Goal: Use online tool/utility: Utilize a website feature to perform a specific function

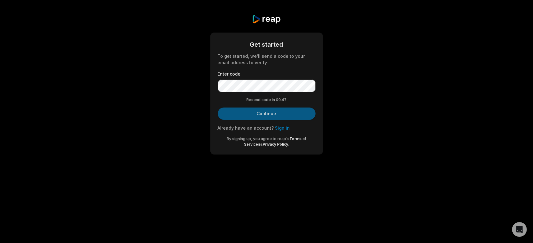
click at [278, 111] on button "Continue" at bounding box center [267, 114] width 98 height 12
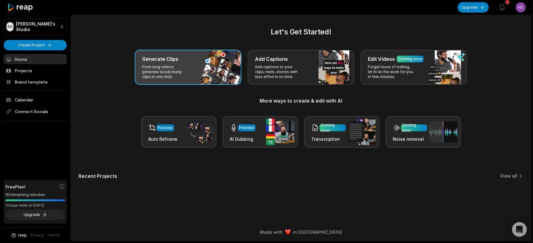
click at [200, 64] on div "Generate Clips From long videos generate social ready clips in one click." at bounding box center [188, 67] width 107 height 35
click at [183, 59] on div "Generate Clips" at bounding box center [188, 58] width 92 height 7
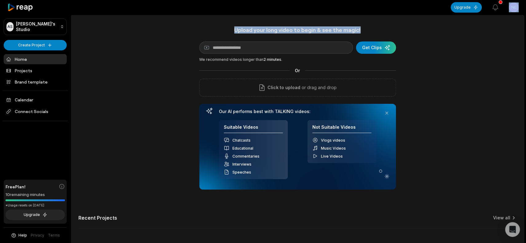
drag, startPoint x: 521, startPoint y: 12, endPoint x: 515, endPoint y: 22, distance: 11.8
click at [515, 22] on div "Open sidebar Upgrade View notifications Open user menu Upload your long video t…" at bounding box center [263, 134] width 526 height 268
click at [513, 8] on html "AS [PERSON_NAME]'s Studio Create Project Home Projects Brand template Calendar …" at bounding box center [263, 121] width 526 height 243
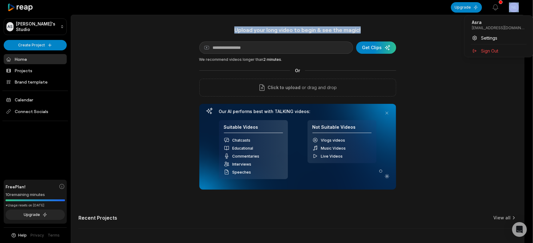
click at [386, 17] on html "AS [PERSON_NAME]'s Studio Create Project Home Projects Brand template Calendar …" at bounding box center [266, 121] width 533 height 243
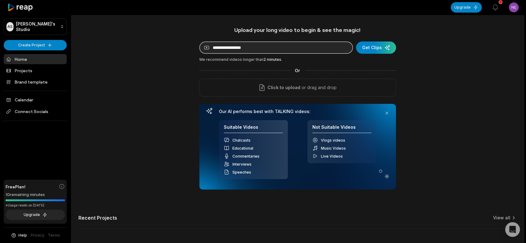
click at [253, 52] on input at bounding box center [276, 48] width 154 height 12
paste input "**********"
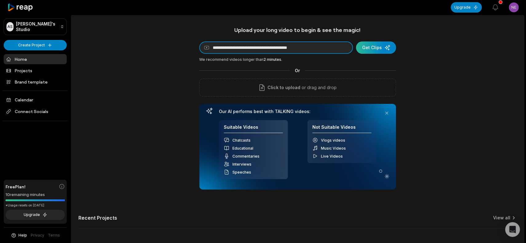
type input "**********"
click at [379, 49] on div "submit" at bounding box center [376, 48] width 40 height 12
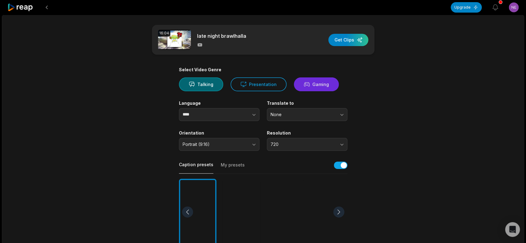
click at [310, 78] on button "Gaming" at bounding box center [316, 85] width 45 height 14
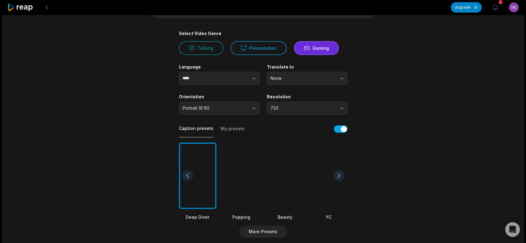
scroll to position [92, 0]
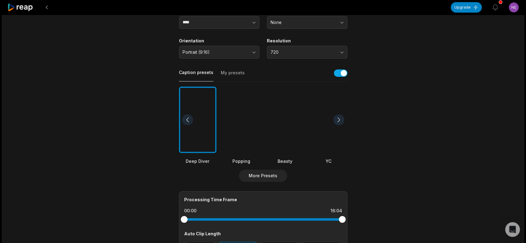
click at [243, 109] on div at bounding box center [242, 120] width 38 height 67
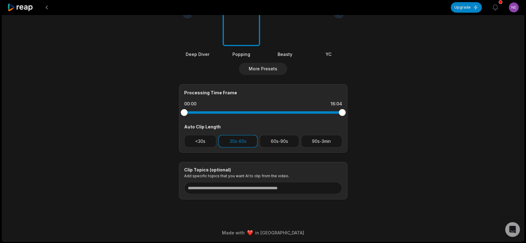
scroll to position [0, 0]
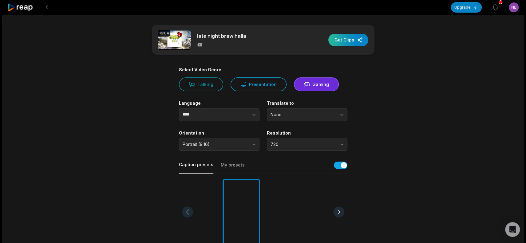
click at [363, 40] on div "button" at bounding box center [349, 40] width 40 height 12
click at [48, 10] on button at bounding box center [46, 7] width 11 height 11
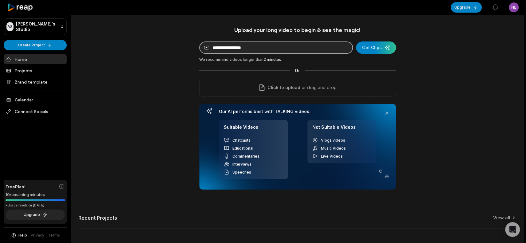
click at [241, 47] on input at bounding box center [276, 48] width 154 height 12
paste input "**********"
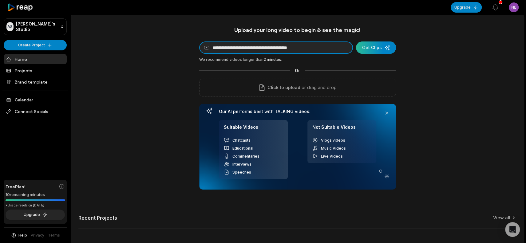
type input "**********"
click at [375, 42] on div "submit" at bounding box center [376, 48] width 40 height 12
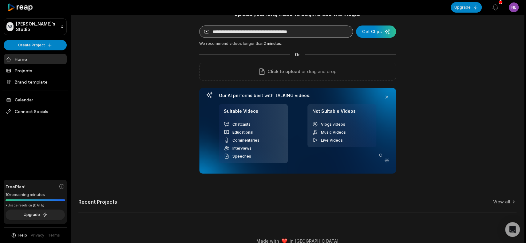
scroll to position [25, 0]
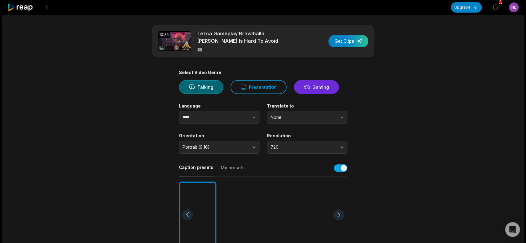
click at [330, 87] on button "Gaming" at bounding box center [316, 87] width 45 height 14
click at [327, 86] on button "Gaming" at bounding box center [316, 87] width 45 height 14
click at [251, 119] on icon "button" at bounding box center [254, 117] width 6 height 6
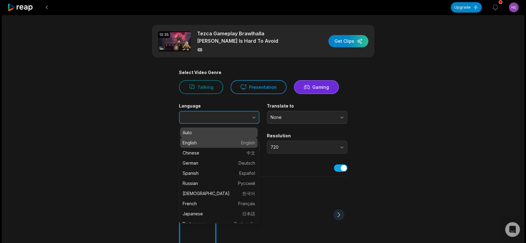
type input "*******"
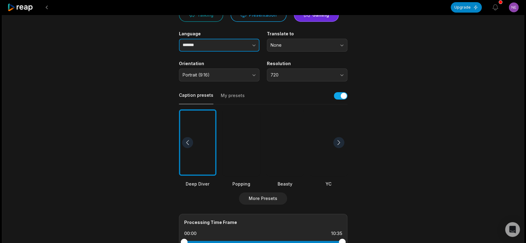
scroll to position [92, 0]
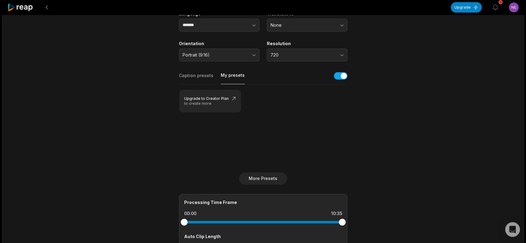
click at [221, 72] on button "My presets" at bounding box center [233, 78] width 24 height 12
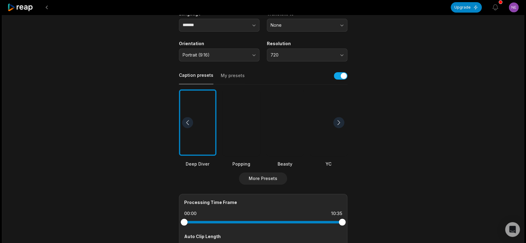
click at [205, 72] on button "Caption presets" at bounding box center [196, 78] width 34 height 12
click at [343, 121] on div at bounding box center [338, 122] width 11 height 11
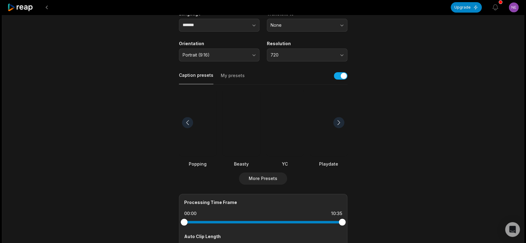
click at [339, 121] on div at bounding box center [338, 122] width 11 height 11
click at [190, 124] on div at bounding box center [187, 122] width 11 height 11
click at [241, 126] on div at bounding box center [242, 123] width 38 height 67
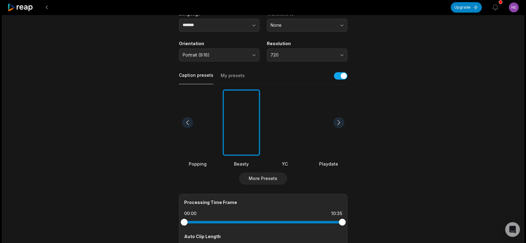
click at [285, 124] on div at bounding box center [285, 123] width 38 height 67
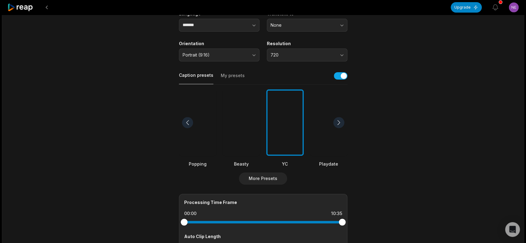
click at [338, 123] on div at bounding box center [338, 122] width 11 height 11
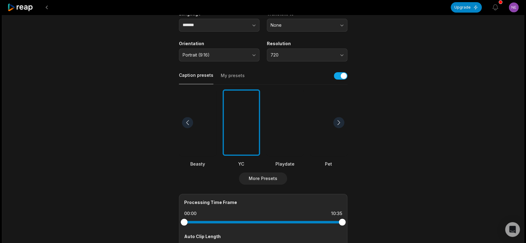
click at [338, 123] on div at bounding box center [338, 122] width 11 height 11
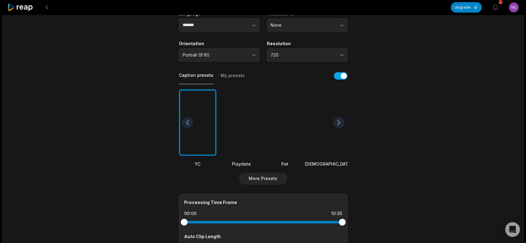
click at [184, 128] on div at bounding box center [198, 123] width 38 height 67
click at [188, 126] on div at bounding box center [187, 122] width 11 height 11
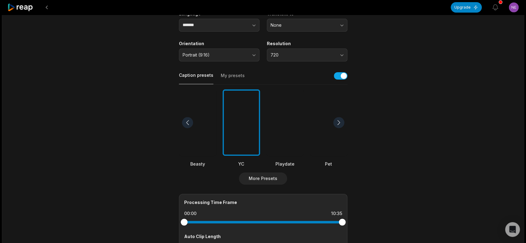
click at [198, 134] on div at bounding box center [198, 123] width 38 height 67
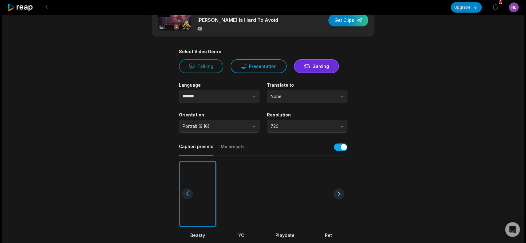
scroll to position [0, 0]
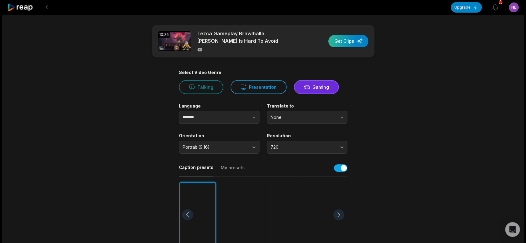
click at [346, 44] on div "button" at bounding box center [349, 41] width 40 height 12
click at [46, 8] on button at bounding box center [46, 7] width 11 height 11
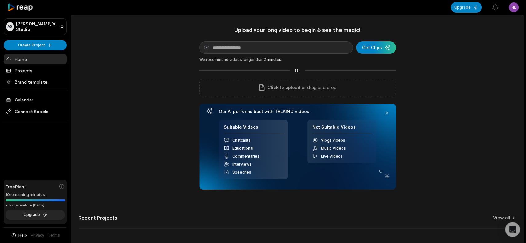
scroll to position [25, 0]
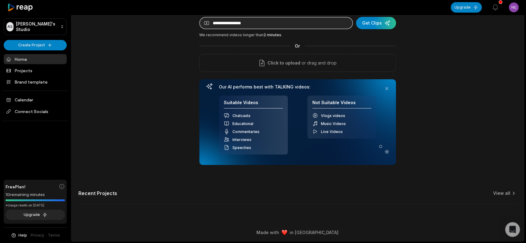
paste input "**********"
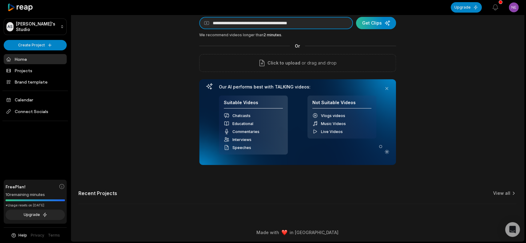
type input "**********"
click at [386, 22] on div "submit" at bounding box center [376, 23] width 40 height 12
click at [385, 23] on div "submit" at bounding box center [376, 23] width 40 height 12
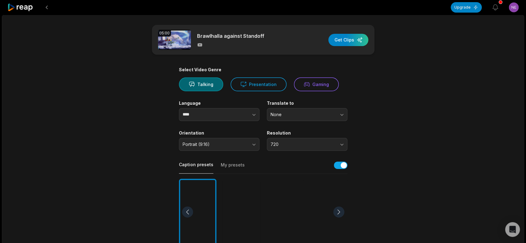
click at [309, 93] on div "Select Video Genre Talking Presentation Gaming Language **** Translate to None …" at bounding box center [263, 233] width 169 height 332
click at [311, 89] on button "Gaming" at bounding box center [316, 85] width 45 height 14
click at [297, 216] on div at bounding box center [285, 212] width 38 height 67
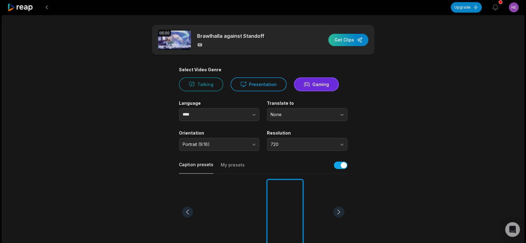
click at [345, 45] on div "button" at bounding box center [349, 40] width 40 height 12
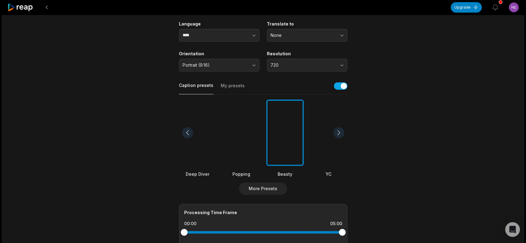
scroll to position [199, 0]
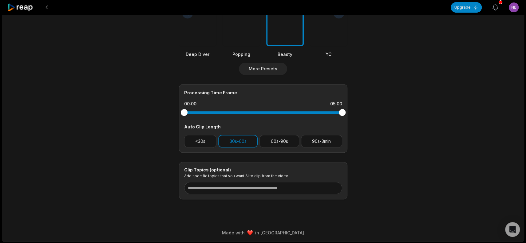
click at [496, 10] on icon "button" at bounding box center [495, 7] width 7 height 7
click at [495, 10] on icon "button" at bounding box center [495, 7] width 7 height 7
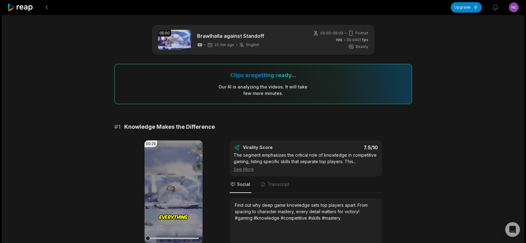
scroll to position [46, 0]
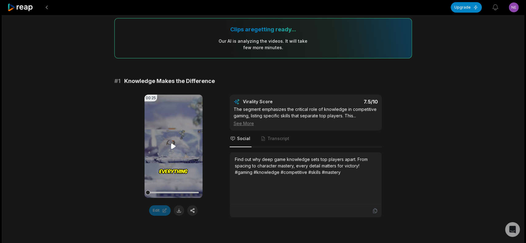
click at [171, 145] on icon at bounding box center [173, 146] width 7 height 7
click at [172, 145] on icon at bounding box center [173, 146] width 7 height 7
click at [172, 145] on icon at bounding box center [173, 146] width 5 height 5
click at [173, 147] on icon at bounding box center [173, 146] width 7 height 7
click at [173, 147] on icon at bounding box center [173, 146] width 5 height 5
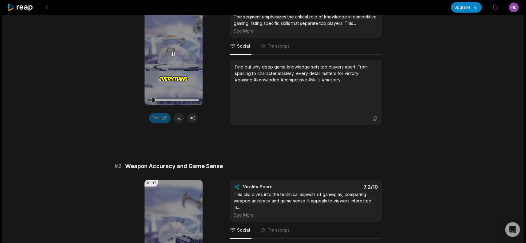
scroll to position [92, 0]
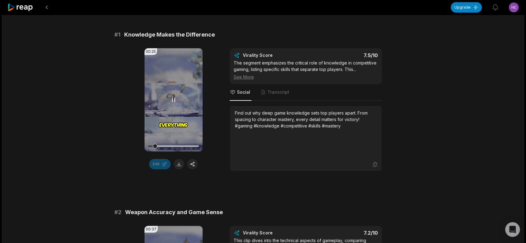
click at [174, 101] on icon at bounding box center [173, 99] width 7 height 7
click at [174, 101] on icon at bounding box center [173, 100] width 5 height 5
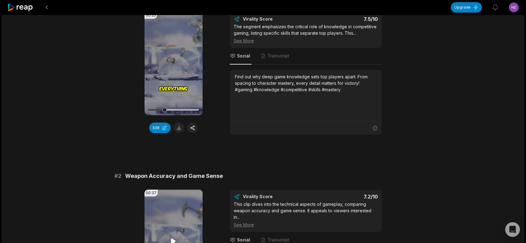
scroll to position [0, 0]
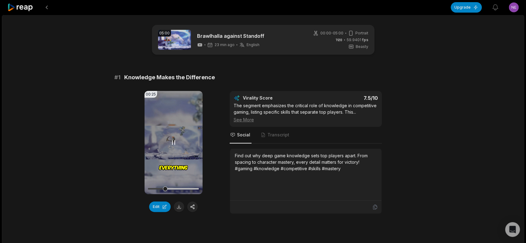
click at [169, 143] on video "Your browser does not support mp4 format." at bounding box center [174, 142] width 58 height 103
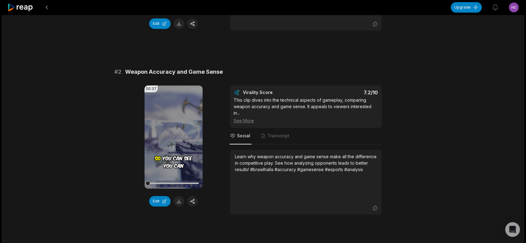
scroll to position [185, 0]
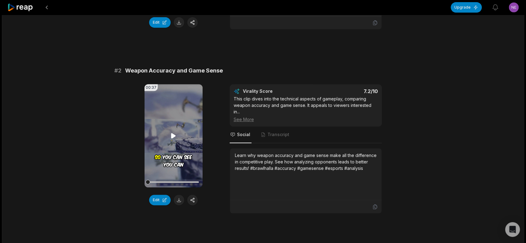
click at [175, 138] on icon at bounding box center [173, 135] width 7 height 7
click at [157, 181] on div at bounding box center [173, 182] width 51 height 11
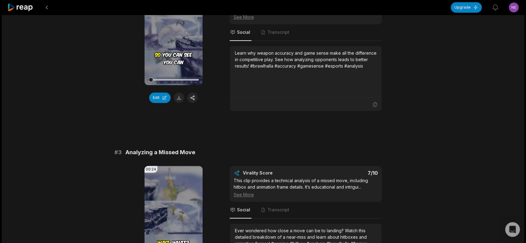
scroll to position [230, 0]
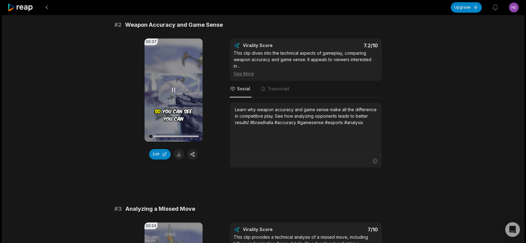
click at [174, 88] on icon at bounding box center [174, 90] width 2 height 4
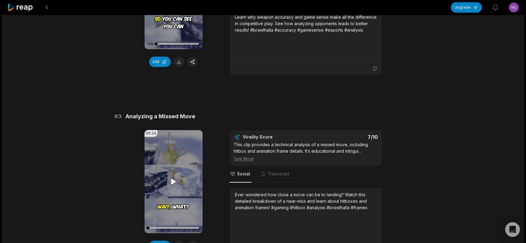
click at [176, 183] on icon at bounding box center [173, 181] width 7 height 7
click at [175, 180] on icon at bounding box center [173, 181] width 7 height 7
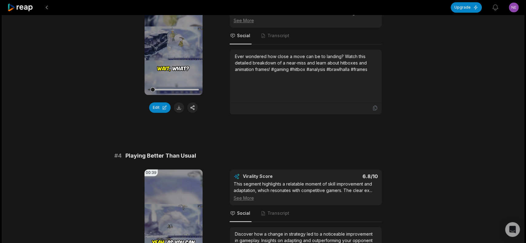
scroll to position [554, 0]
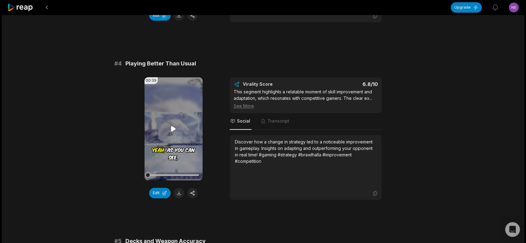
click at [173, 128] on icon at bounding box center [173, 128] width 5 height 5
click at [173, 128] on icon at bounding box center [174, 129] width 2 height 4
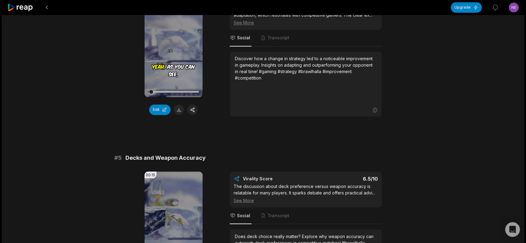
scroll to position [692, 0]
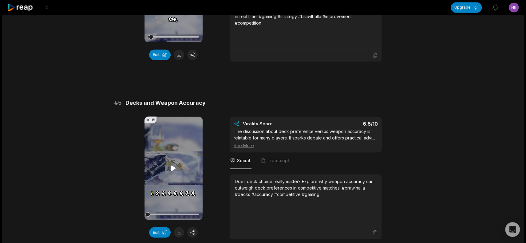
click at [172, 167] on icon at bounding box center [173, 168] width 5 height 5
click at [172, 167] on icon at bounding box center [173, 168] width 7 height 7
click at [172, 167] on icon at bounding box center [173, 168] width 5 height 5
click at [172, 167] on icon at bounding box center [173, 168] width 7 height 7
click at [172, 167] on icon at bounding box center [173, 168] width 5 height 5
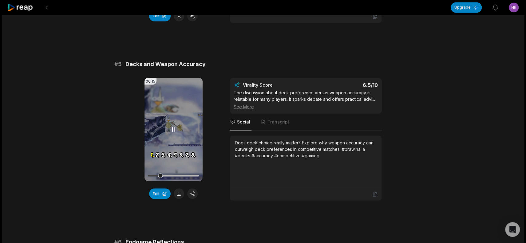
scroll to position [831, 0]
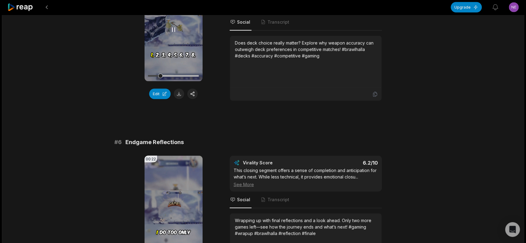
click at [174, 29] on icon at bounding box center [173, 29] width 7 height 7
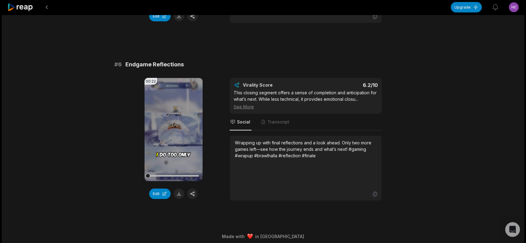
scroll to position [911, 0]
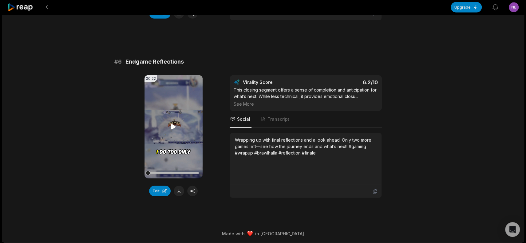
click at [174, 125] on icon at bounding box center [173, 126] width 5 height 5
click at [174, 125] on icon at bounding box center [173, 126] width 7 height 7
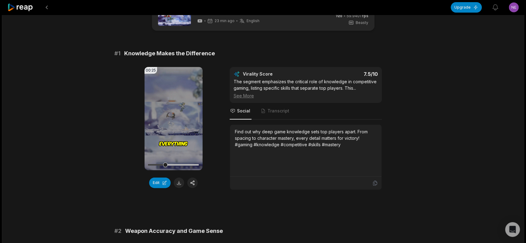
scroll to position [0, 0]
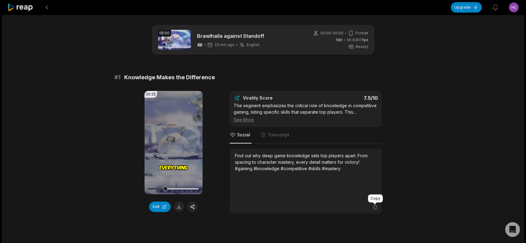
click at [375, 206] on icon at bounding box center [376, 208] width 6 height 6
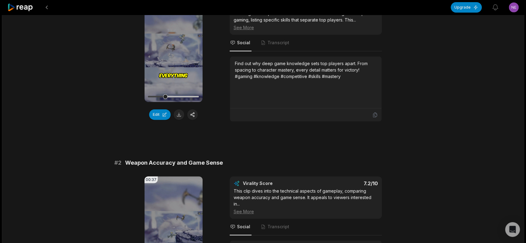
scroll to position [185, 0]
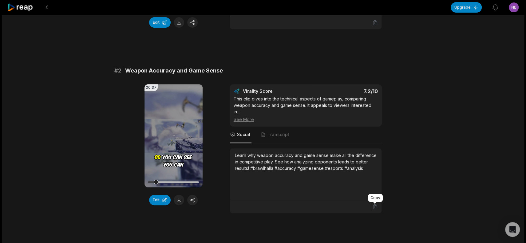
click at [377, 209] on icon at bounding box center [376, 207] width 6 height 6
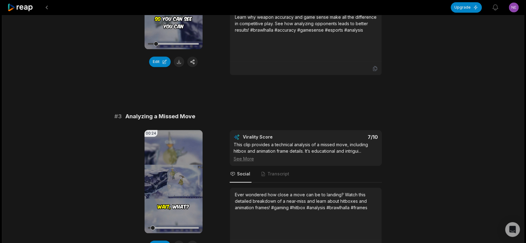
scroll to position [415, 0]
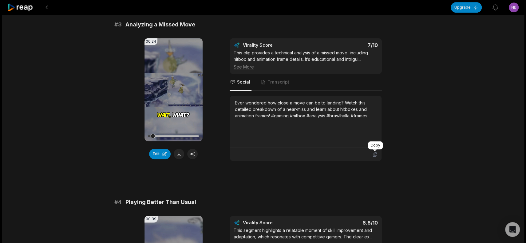
click at [374, 154] on icon at bounding box center [375, 154] width 4 height 5
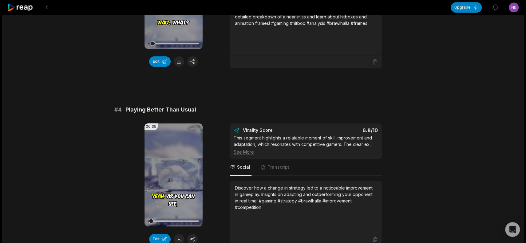
scroll to position [554, 0]
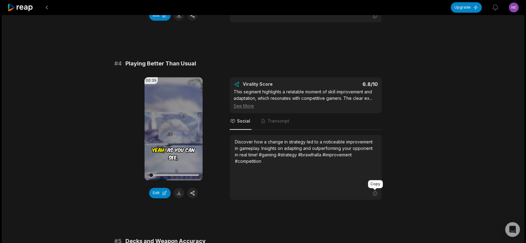
click at [377, 191] on icon at bounding box center [375, 193] width 4 height 5
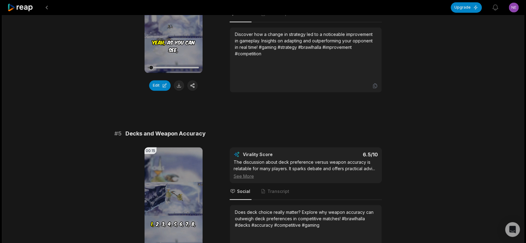
scroll to position [692, 0]
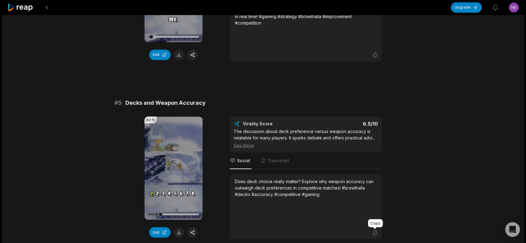
click at [374, 231] on icon at bounding box center [376, 233] width 6 height 6
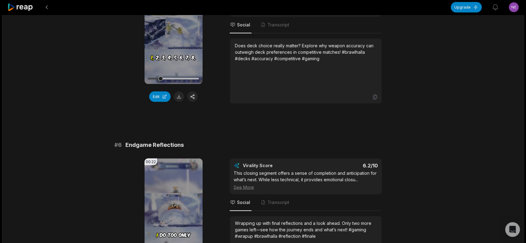
scroll to position [877, 0]
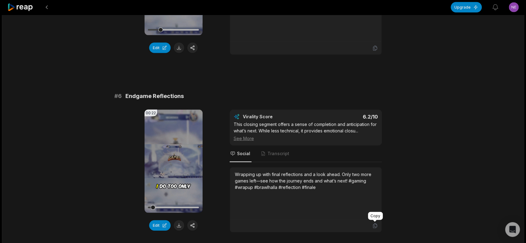
click at [374, 223] on icon at bounding box center [376, 226] width 6 height 6
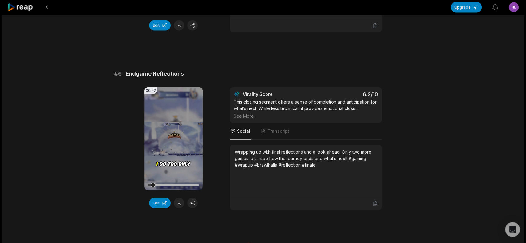
scroll to position [911, 0]
